Goal: Navigation & Orientation: Find specific page/section

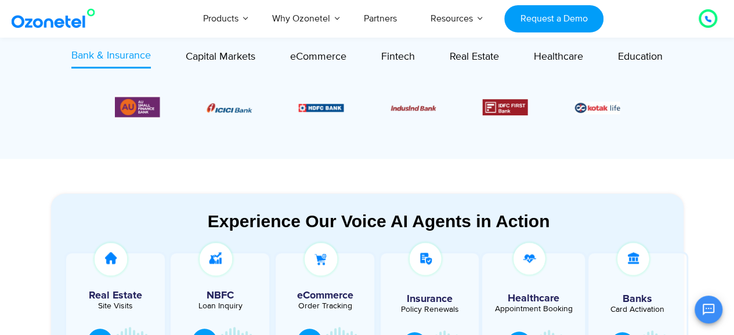
scroll to position [464, 0]
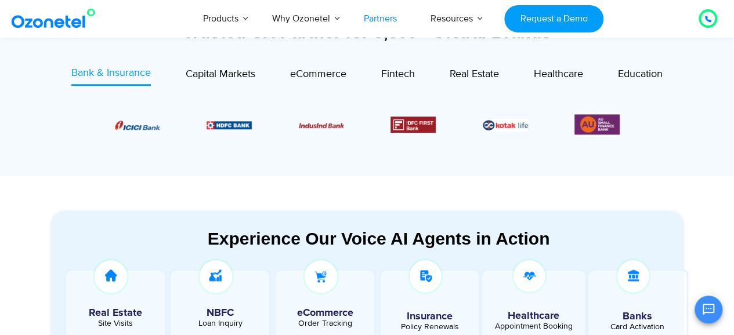
click at [382, 19] on link "Partners" at bounding box center [380, 18] width 67 height 38
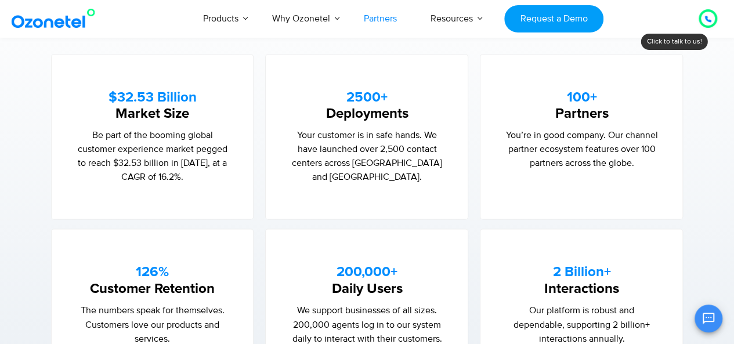
scroll to position [600, 0]
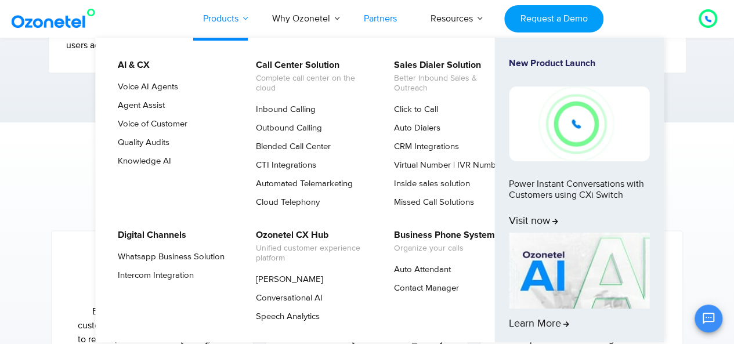
click at [246, 21] on link "Products" at bounding box center [220, 18] width 69 height 38
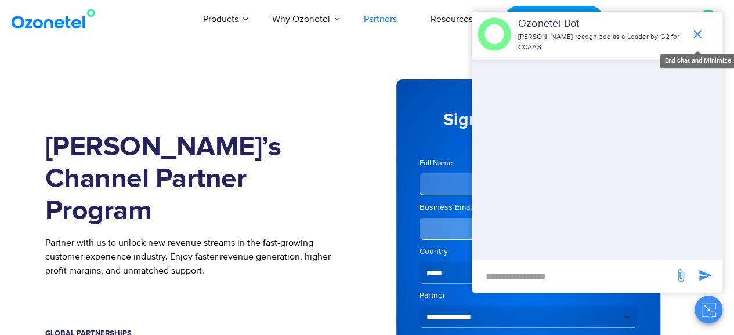
click at [696, 30] on icon "end chat or minimize" at bounding box center [698, 34] width 8 height 8
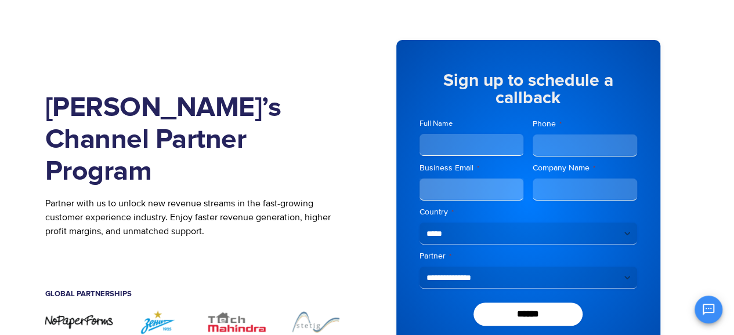
scroll to position [58, 0]
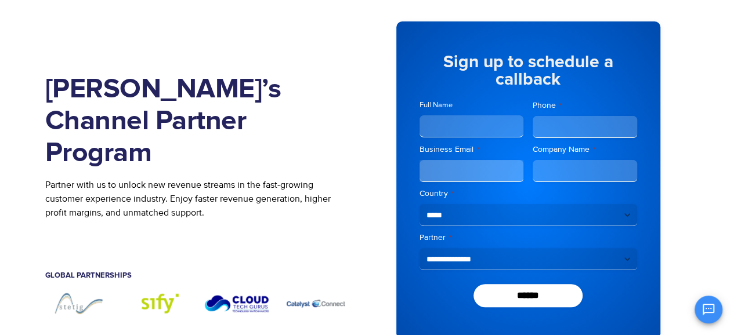
click at [252, 291] on img "6 / 7" at bounding box center [236, 303] width 67 height 25
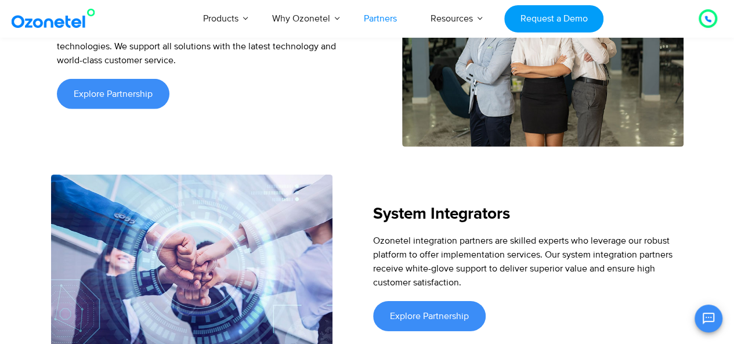
scroll to position [1857, 0]
